Goal: Find specific page/section: Find specific page/section

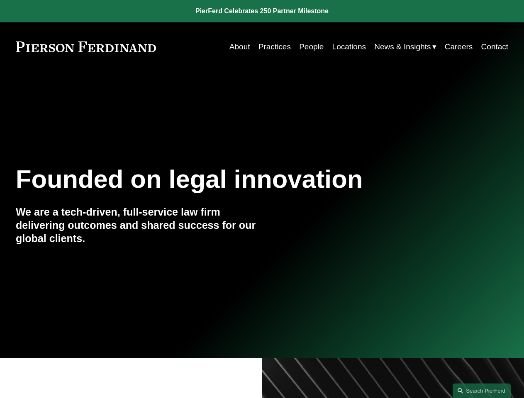
click at [482, 391] on link "Search this site" at bounding box center [482, 391] width 58 height 15
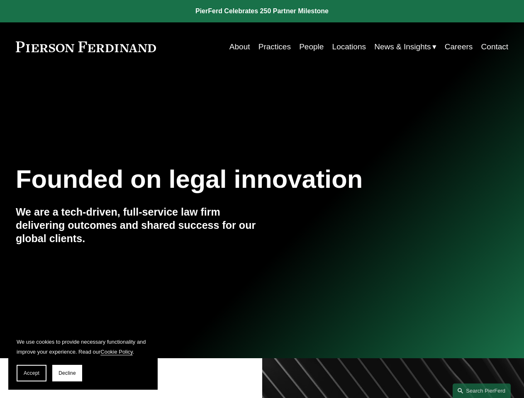
click at [32, 373] on span "Accept" at bounding box center [32, 373] width 16 height 6
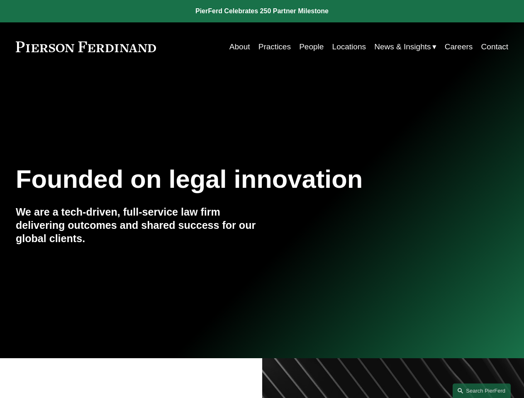
click at [482, 391] on link "Search this site" at bounding box center [482, 391] width 58 height 15
